Goal: Task Accomplishment & Management: Use online tool/utility

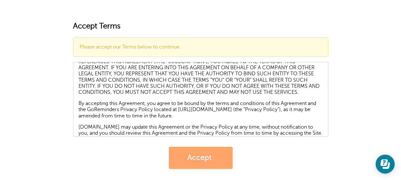
scroll to position [64, 0]
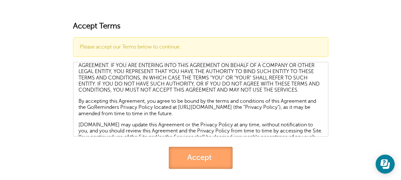
click at [197, 159] on link "Accept" at bounding box center [201, 158] width 64 height 22
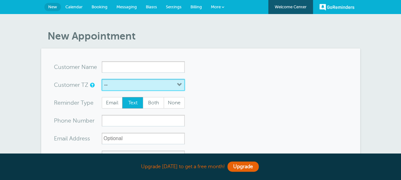
click at [174, 84] on button "--" at bounding box center [143, 84] width 83 height 11
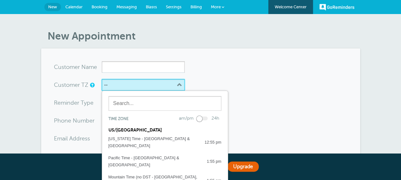
click at [174, 84] on button "--" at bounding box center [143, 84] width 83 height 11
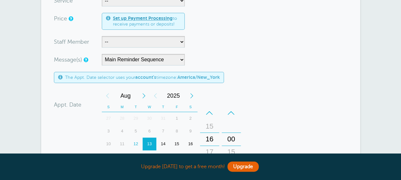
scroll to position [223, 0]
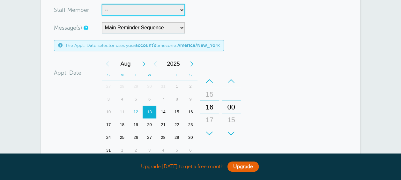
click at [183, 10] on select "-- [PERSON_NAME] [PERSON_NAME] [PERSON_NAME]" at bounding box center [143, 9] width 83 height 11
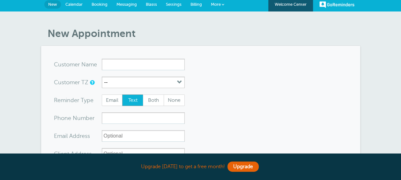
scroll to position [0, 0]
